Goal: Information Seeking & Learning: Learn about a topic

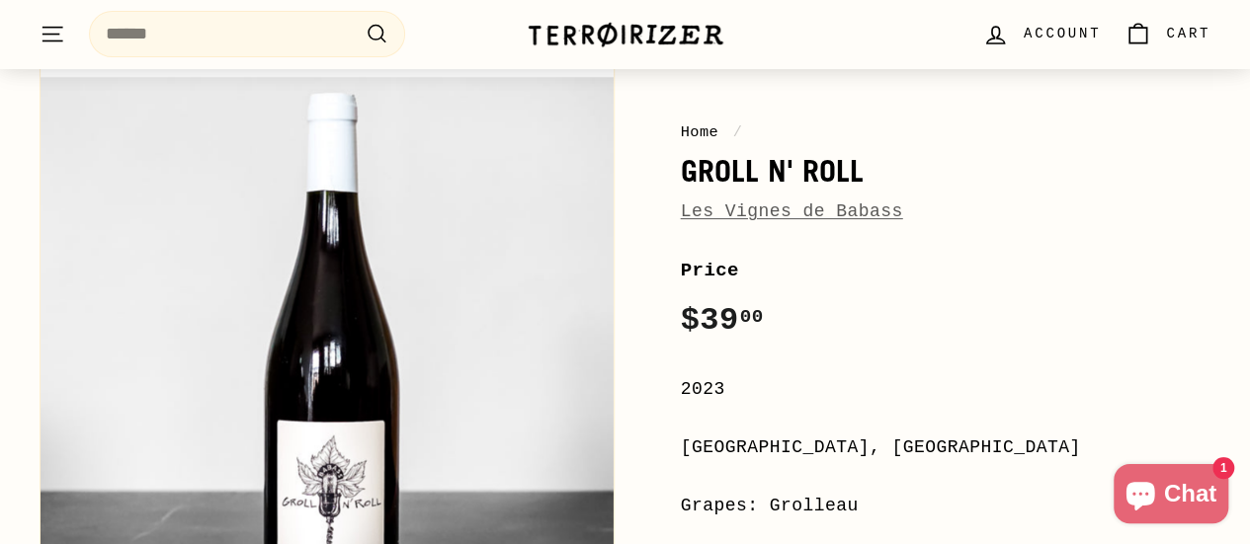
scroll to position [197, 0]
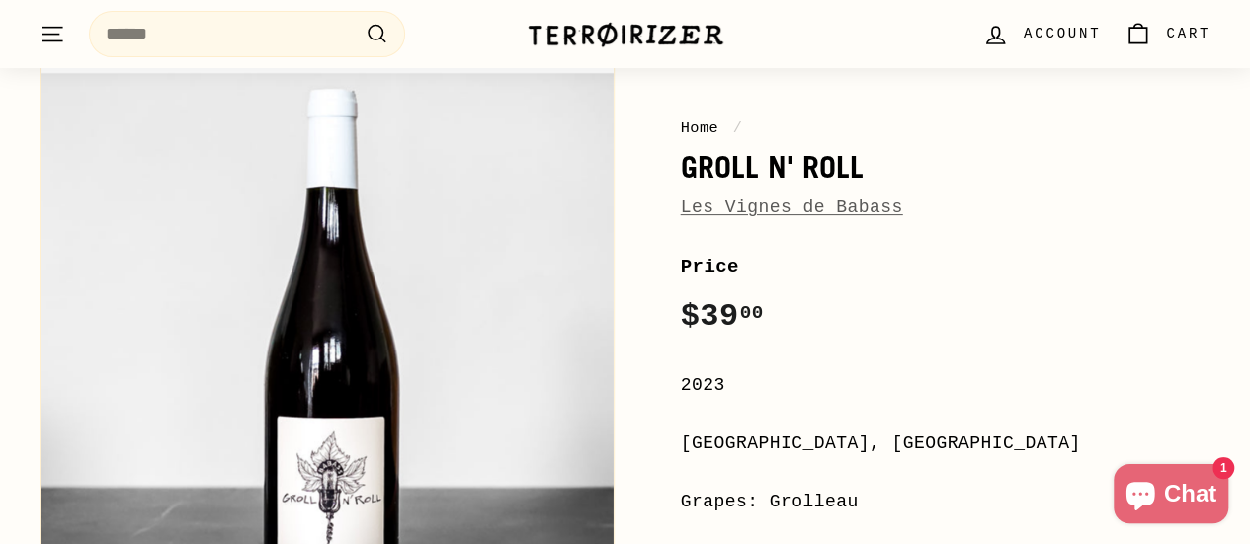
drag, startPoint x: 385, startPoint y: 372, endPoint x: 351, endPoint y: 232, distance: 144.5
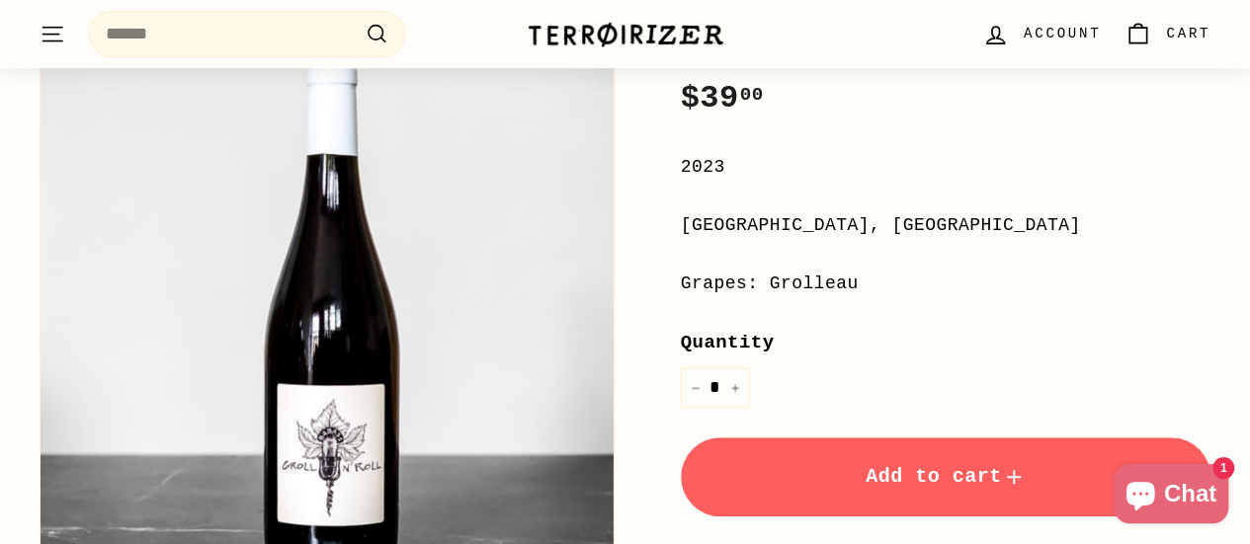
scroll to position [416, 0]
drag, startPoint x: 351, startPoint y: 232, endPoint x: 320, endPoint y: 286, distance: 61.5
click at [320, 286] on button "Zoom" at bounding box center [327, 317] width 573 height 573
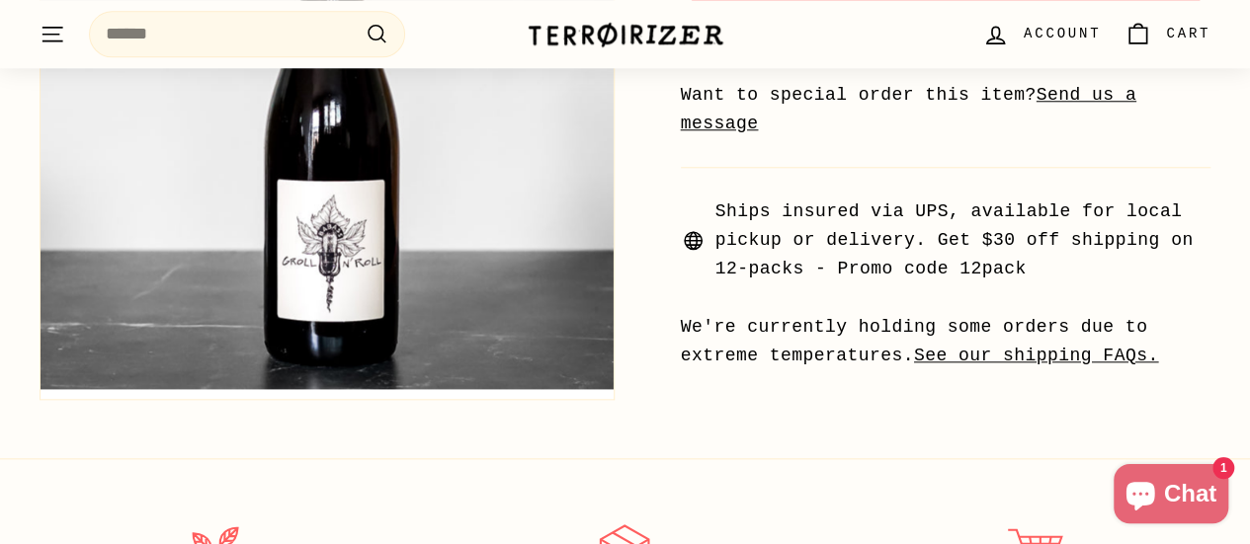
scroll to position [925, 0]
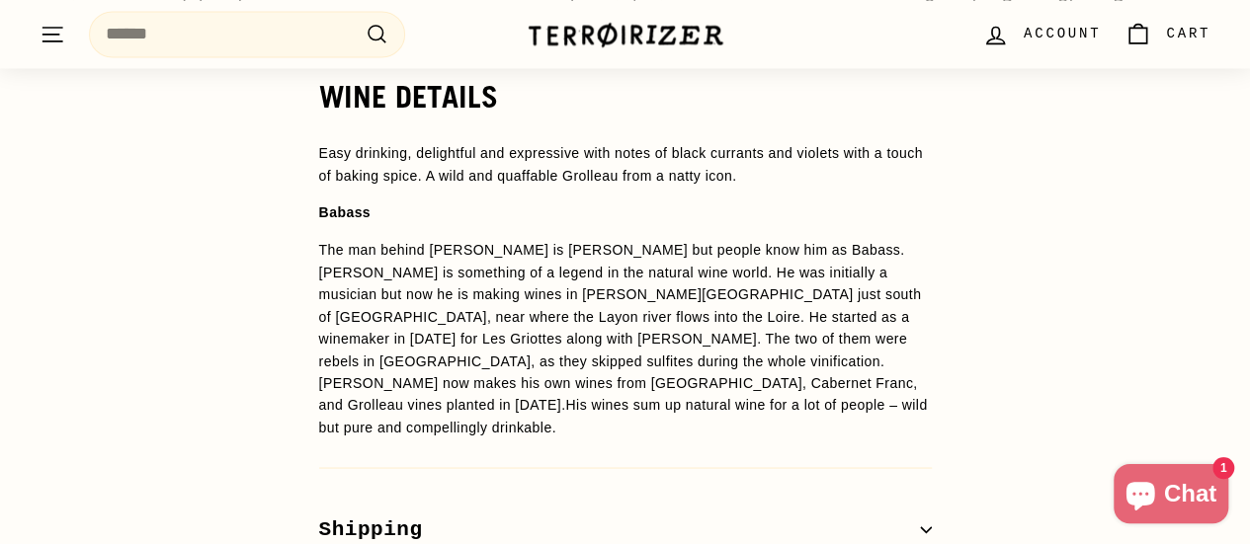
scroll to position [1601, 0]
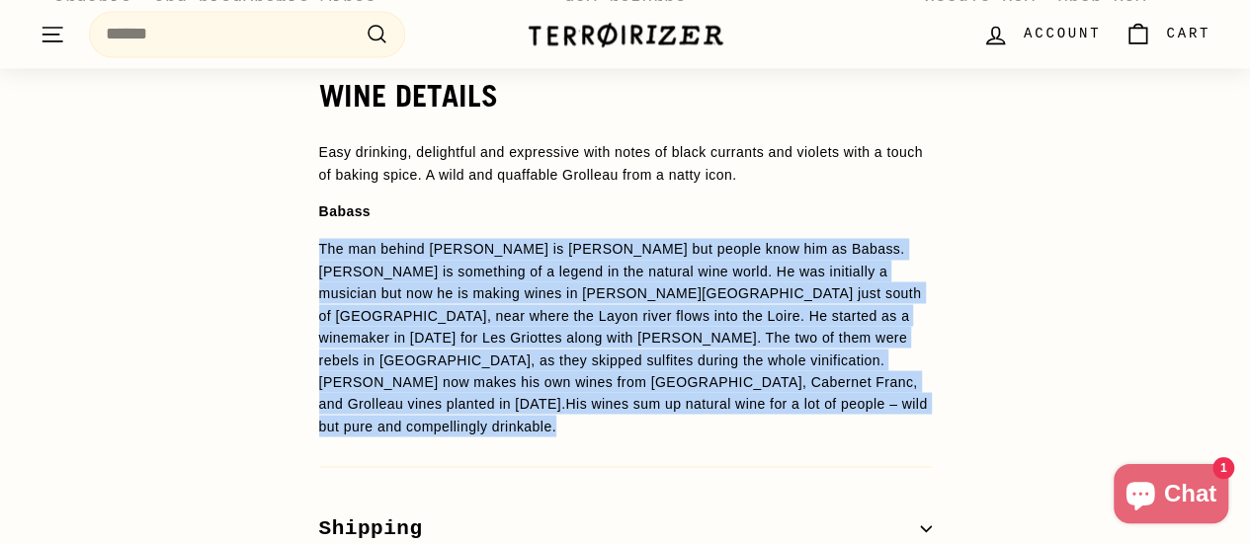
drag, startPoint x: 573, startPoint y: 376, endPoint x: 318, endPoint y: 216, distance: 301.0
click at [319, 238] on p "The man behind Les Vignes de Babass is Sebastien Dervieux but people know him a…" at bounding box center [625, 338] width 613 height 200
copy span "The man behind Les Vignes de Babass is Sebastien Dervieux but people know him a…"
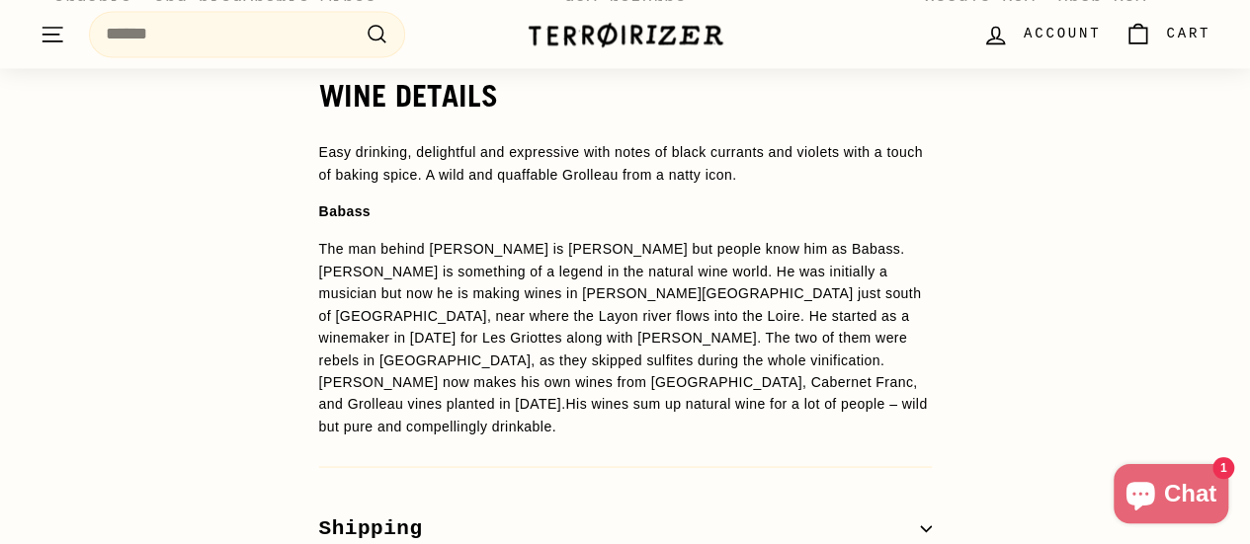
click at [507, 201] on p "Babass" at bounding box center [625, 212] width 613 height 22
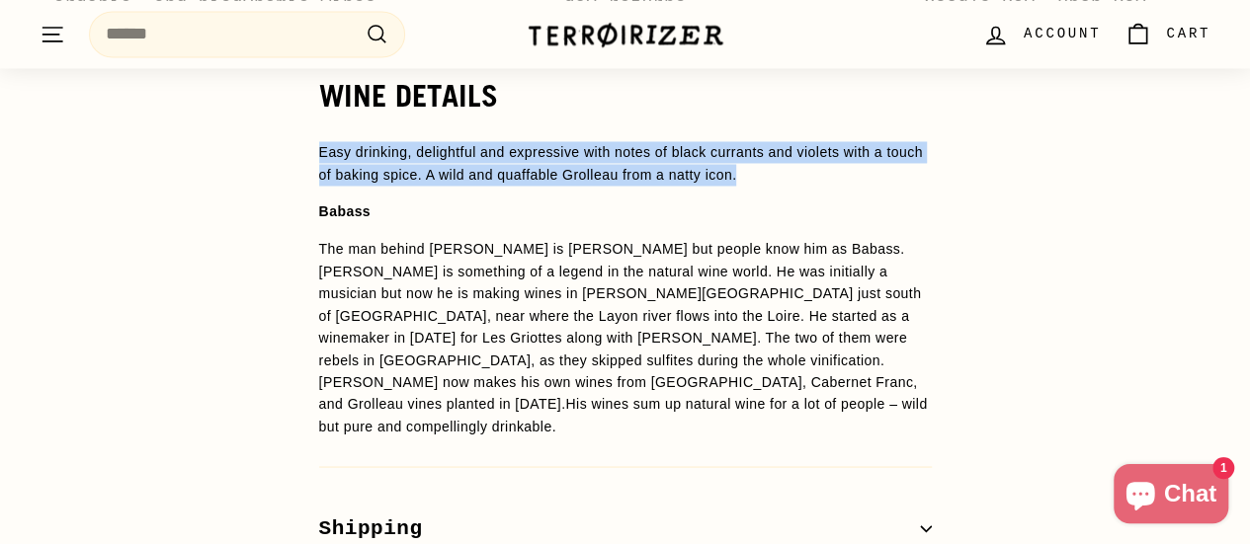
drag, startPoint x: 737, startPoint y: 149, endPoint x: 314, endPoint y: 121, distance: 423.8
click at [314, 121] on div "WINE DETAILS Easy drinking, delightful and expressive with notes of black curra…" at bounding box center [626, 352] width 692 height 546
copy p "Easy drinking, delightful and expressive with notes of black currants and viole…"
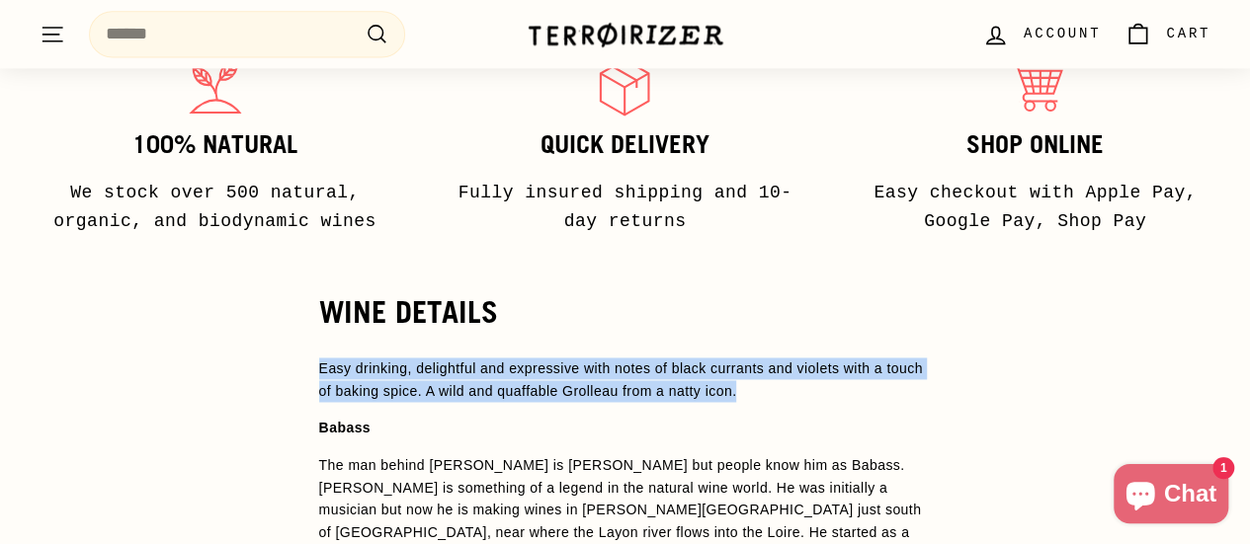
scroll to position [1384, 0]
